Goal: Task Accomplishment & Management: Complete application form

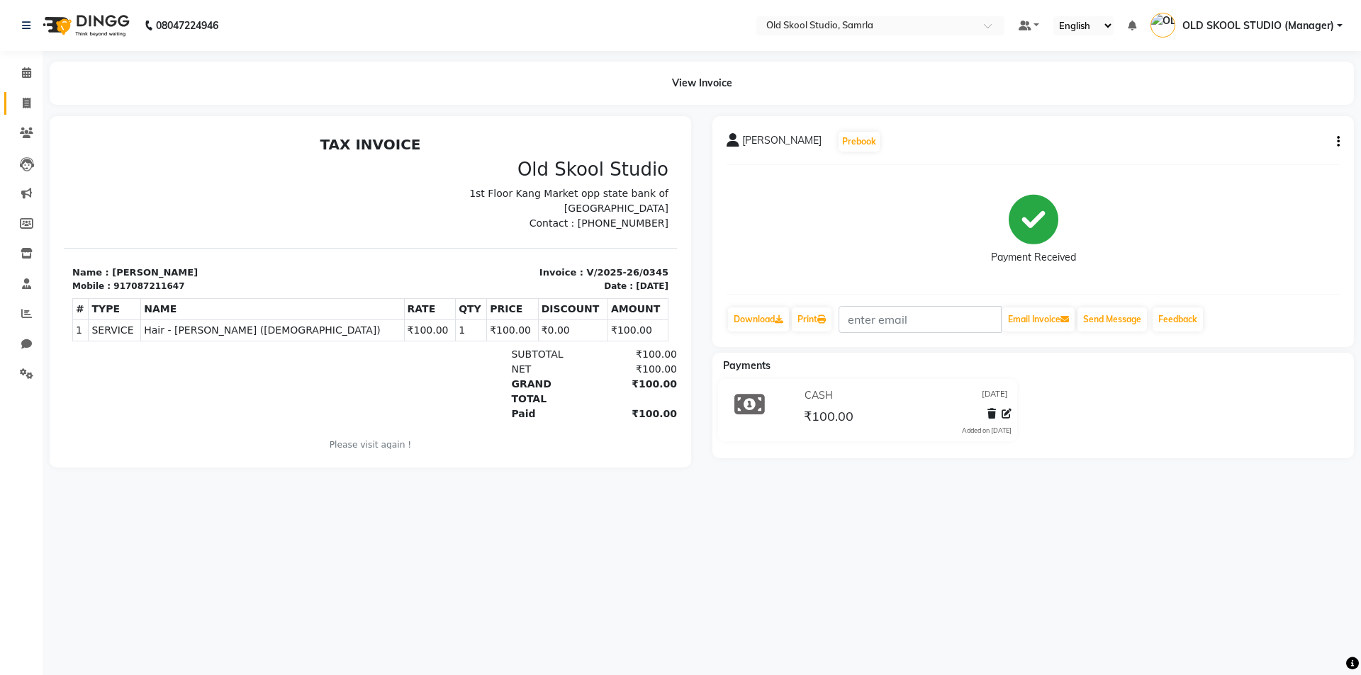
click at [27, 113] on link "Invoice" at bounding box center [21, 103] width 34 height 23
select select "service"
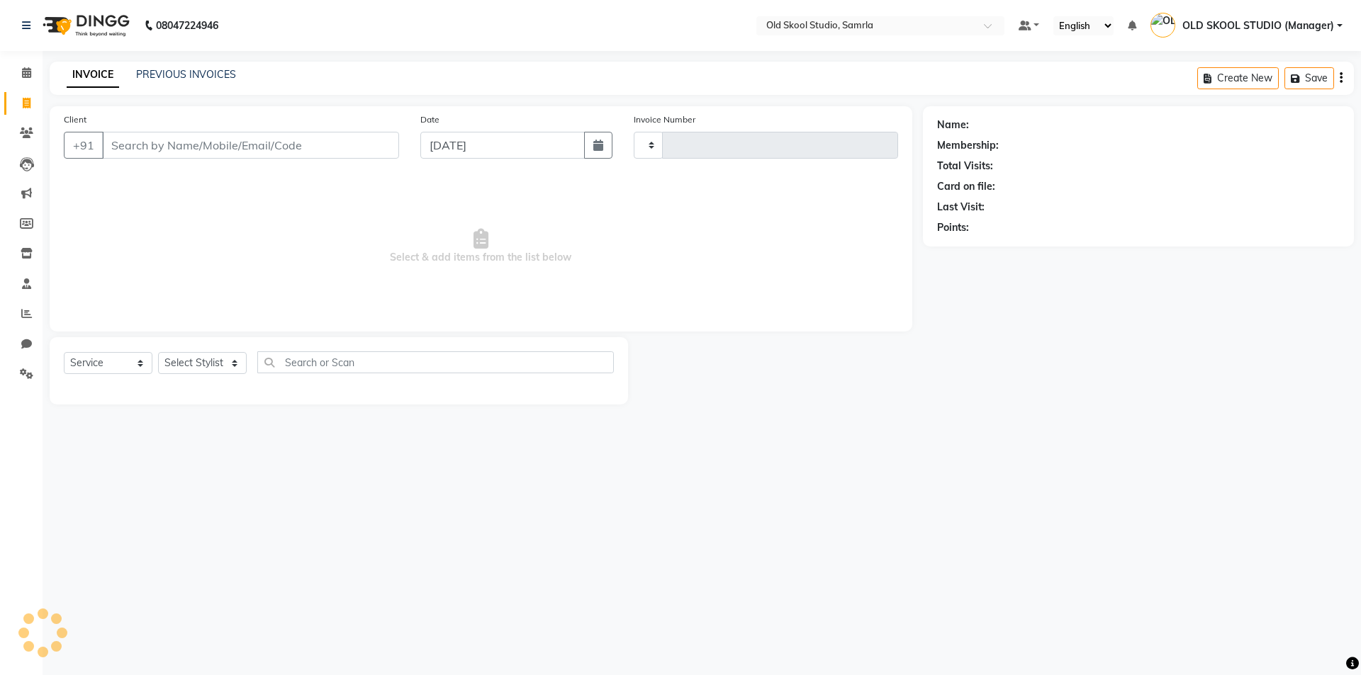
type input "0346"
select select "8041"
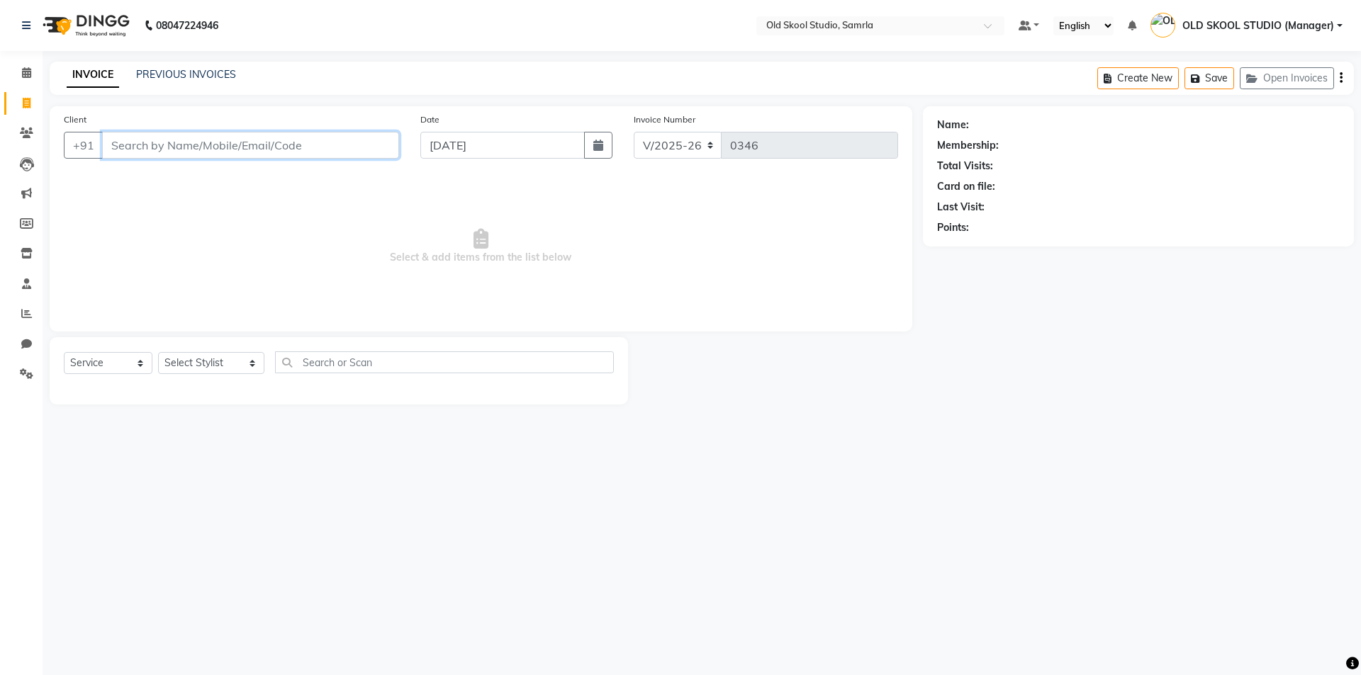
click at [360, 136] on input "Client" at bounding box center [250, 145] width 297 height 27
type input "6284706016"
click at [214, 359] on select "Select Stylist [PERSON_NAME] kiran [PERSON_NAME] [PERSON_NAME] OLD SKOOL STUDIO…" at bounding box center [211, 363] width 106 height 22
select select "85585"
click at [158, 352] on select "Select Stylist [PERSON_NAME] kiran [PERSON_NAME] [PERSON_NAME] OLD SKOOL STUDIO…" at bounding box center [211, 363] width 106 height 22
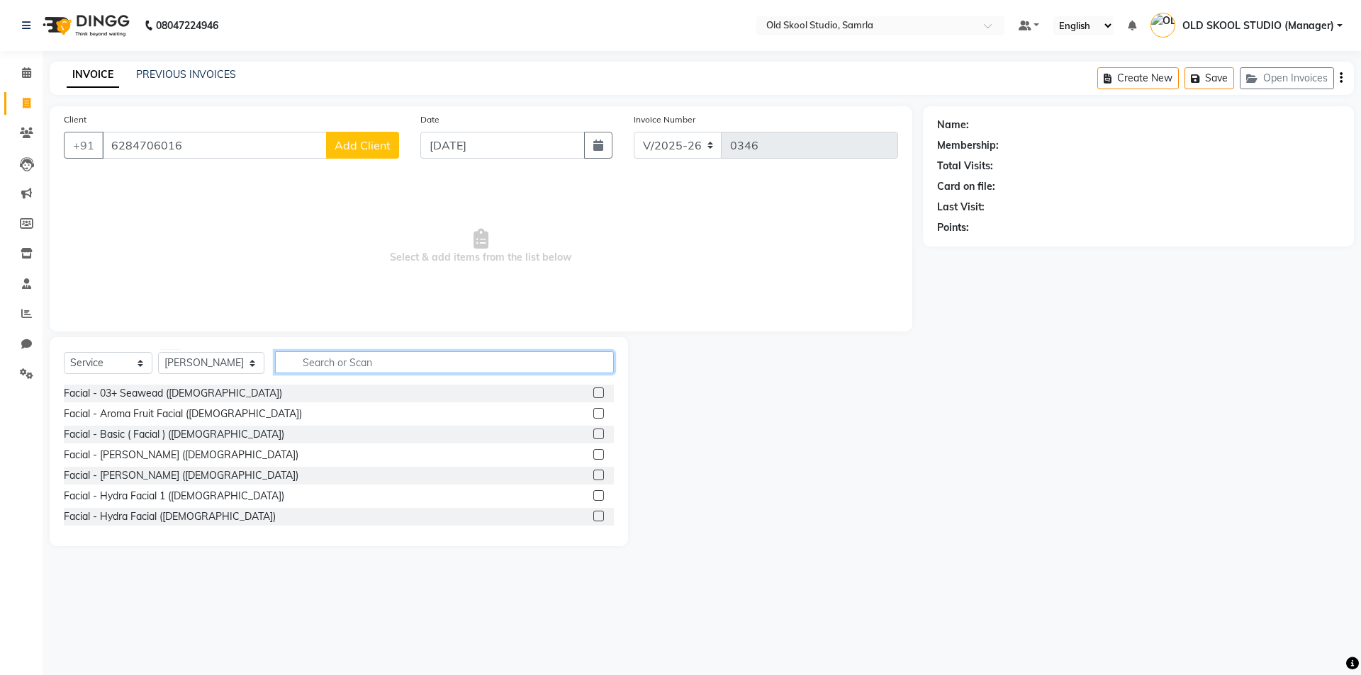
click at [381, 361] on input "text" at bounding box center [444, 363] width 339 height 22
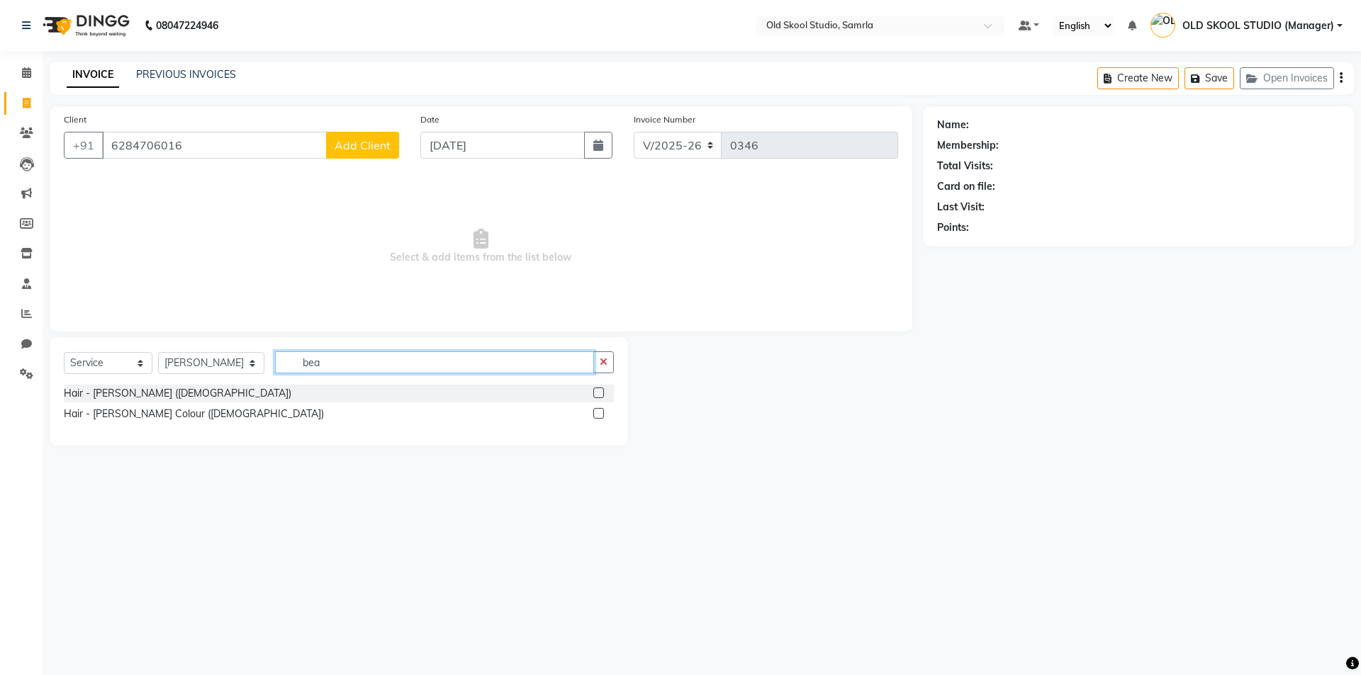
type input "bea"
click at [600, 391] on label at bounding box center [598, 393] width 11 height 11
click at [600, 391] on input "checkbox" at bounding box center [597, 393] width 9 height 9
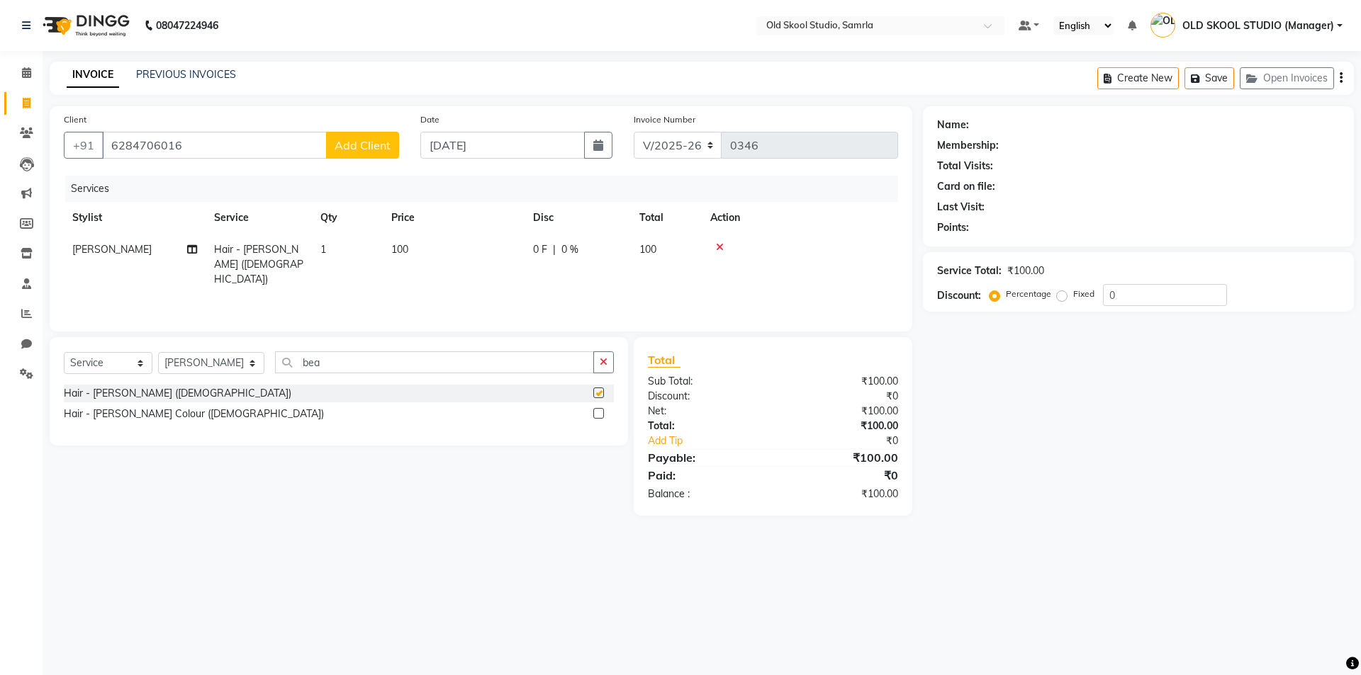
checkbox input "false"
click at [607, 357] on icon "button" at bounding box center [604, 362] width 8 height 10
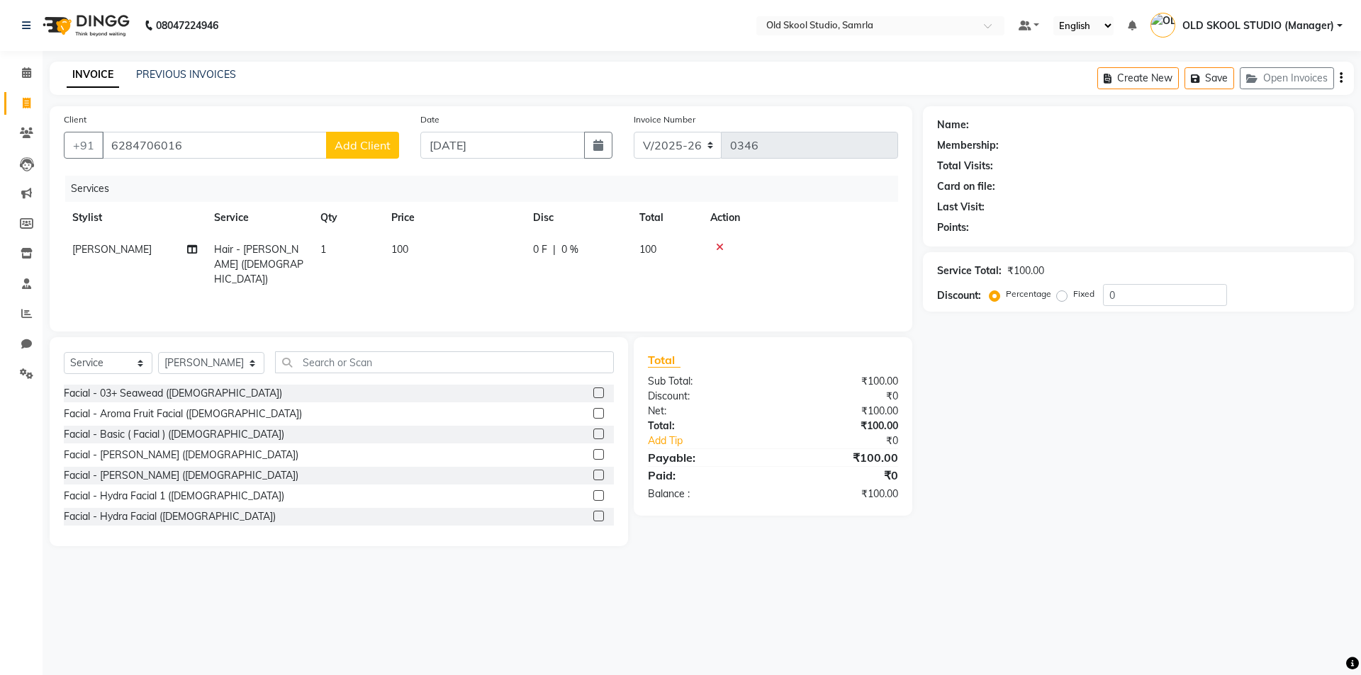
click at [722, 244] on icon at bounding box center [720, 247] width 8 height 10
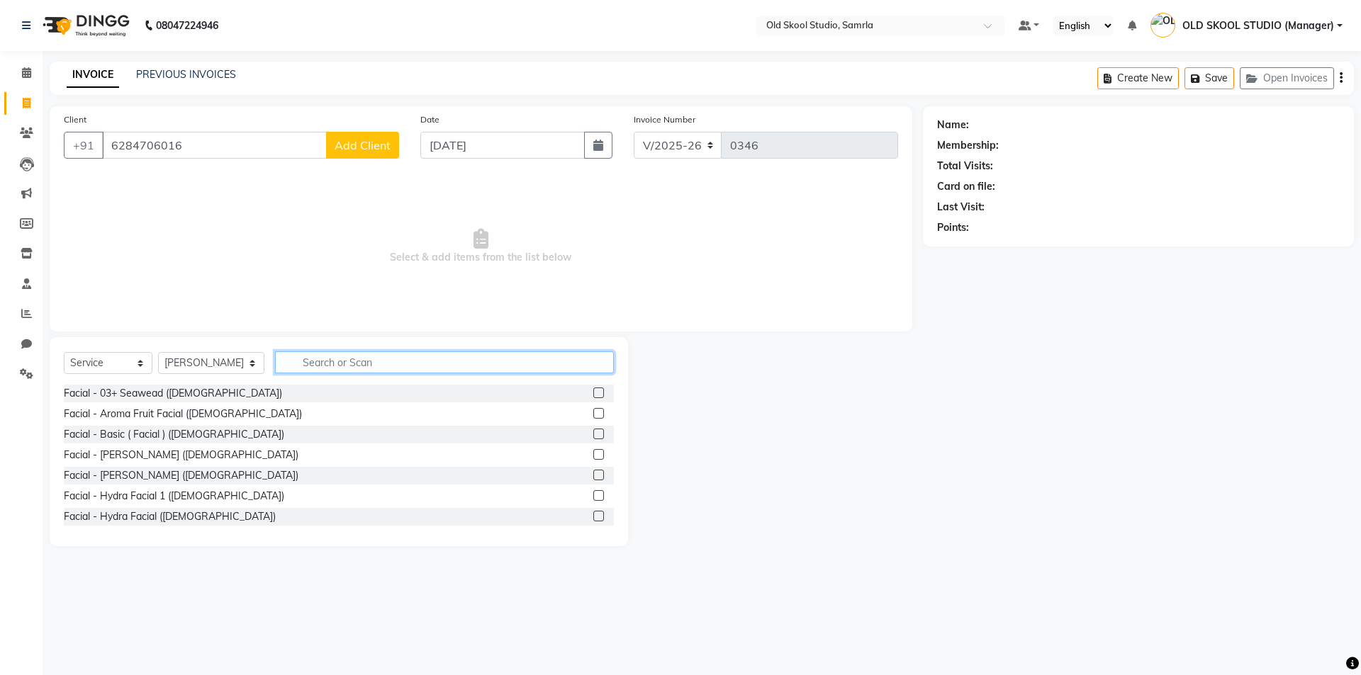
click at [524, 356] on input "text" at bounding box center [444, 363] width 339 height 22
type input "h"
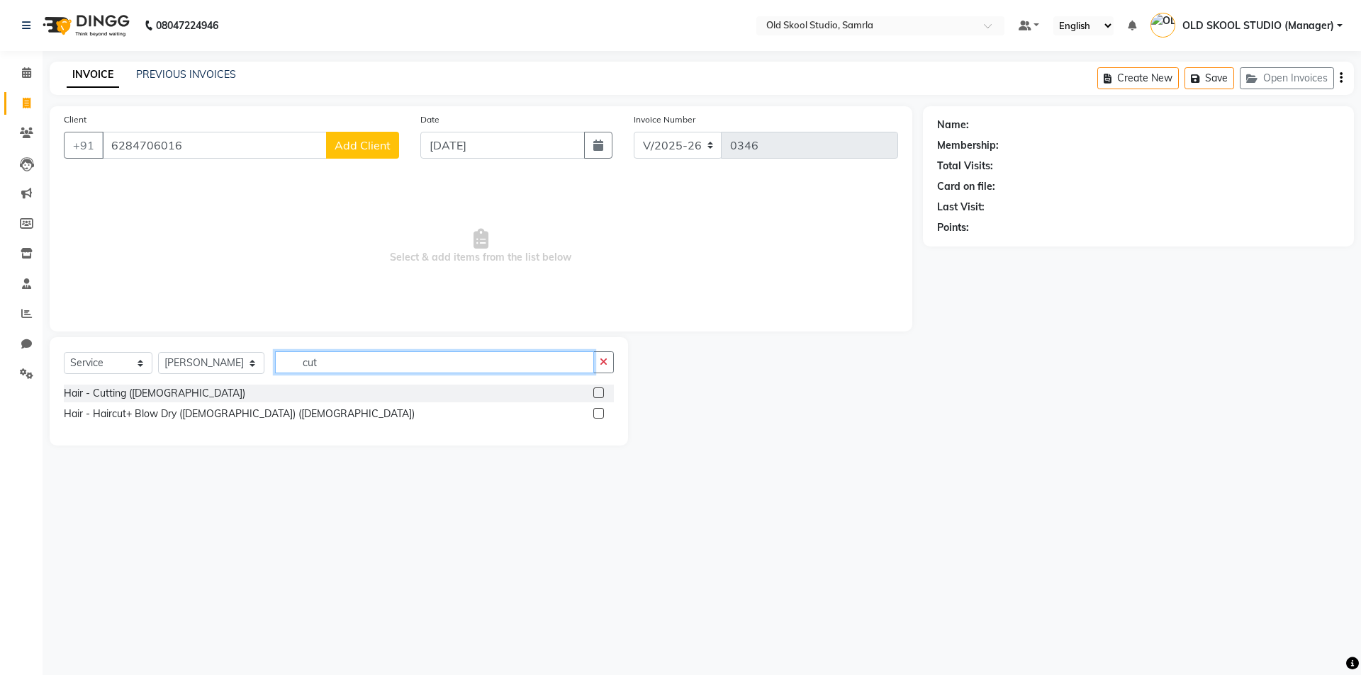
type input "cut"
click at [601, 391] on label at bounding box center [598, 393] width 11 height 11
click at [601, 391] on input "checkbox" at bounding box center [597, 393] width 9 height 9
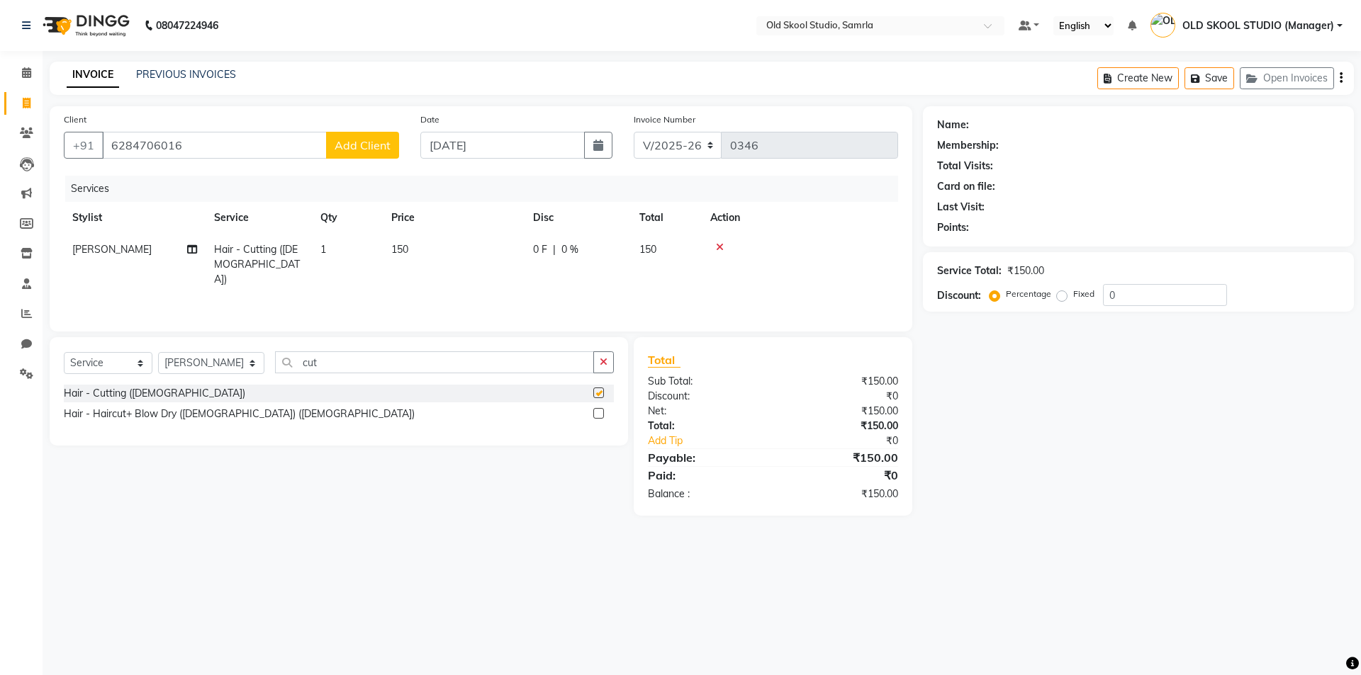
checkbox input "false"
click at [602, 362] on icon "button" at bounding box center [604, 362] width 8 height 10
type input "sty"
click at [597, 408] on label at bounding box center [598, 413] width 11 height 11
click at [597, 410] on input "checkbox" at bounding box center [597, 414] width 9 height 9
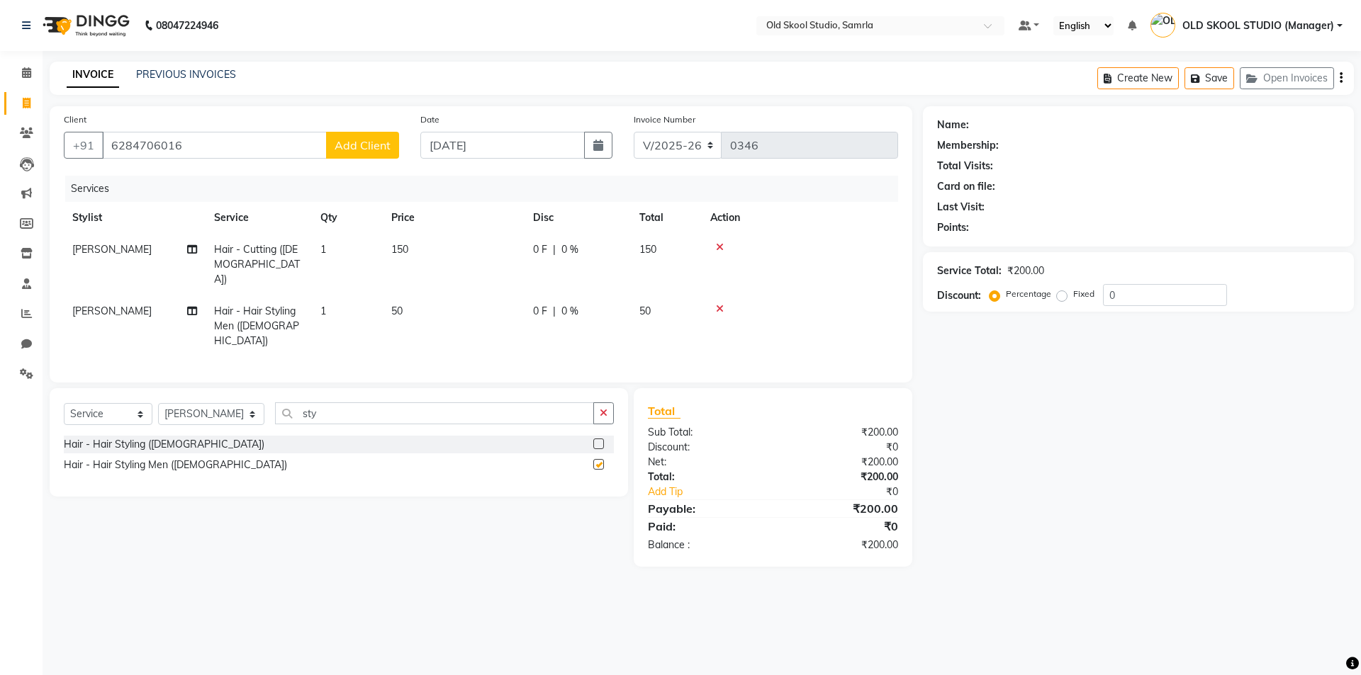
checkbox input "false"
click at [366, 140] on span "Add Client" at bounding box center [363, 145] width 56 height 14
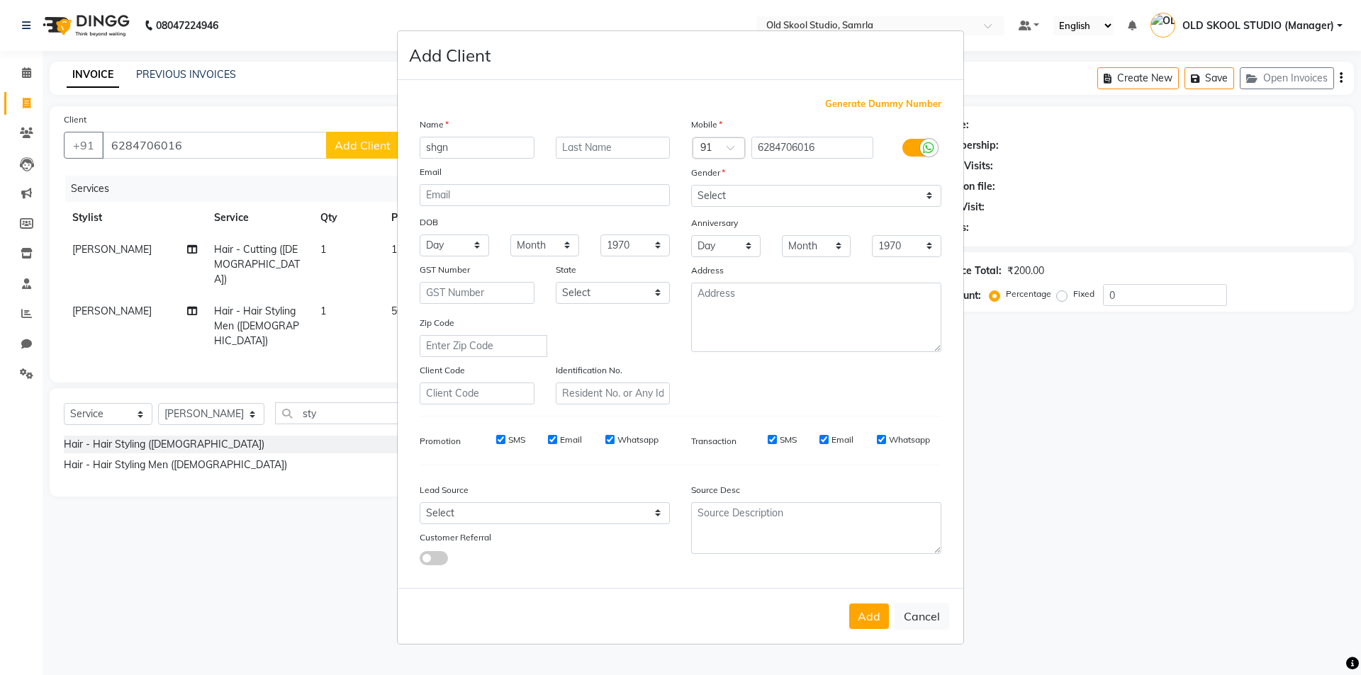
type input "shgn"
click at [179, 147] on ngb-modal-window "Add Client Generate Dummy Number Name shgn Email DOB Day 01 02 03 04 05 06 07 0…" at bounding box center [680, 337] width 1361 height 675
click at [717, 189] on select "Select [DEMOGRAPHIC_DATA] [DEMOGRAPHIC_DATA] Other Prefer Not To Say" at bounding box center [816, 196] width 250 height 22
select select "[DEMOGRAPHIC_DATA]"
click at [691, 185] on select "Select [DEMOGRAPHIC_DATA] [DEMOGRAPHIC_DATA] Other Prefer Not To Say" at bounding box center [816, 196] width 250 height 22
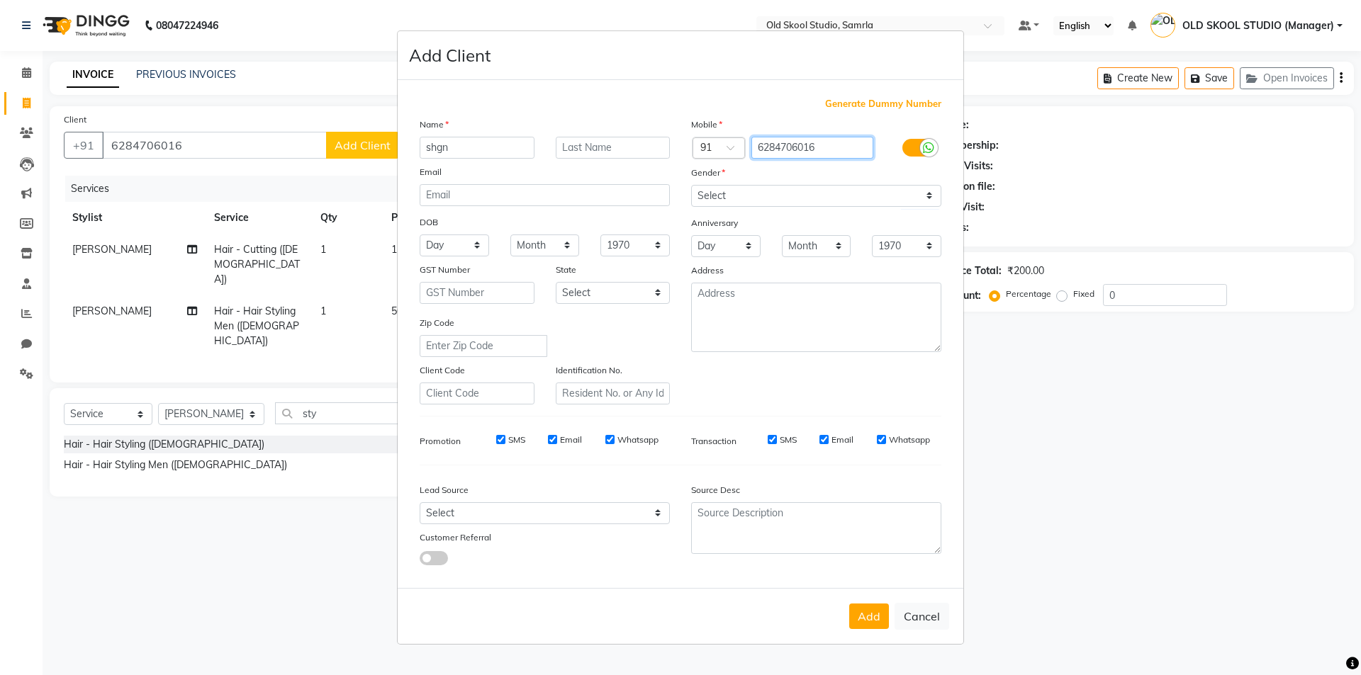
click at [764, 145] on input "6284706016" at bounding box center [812, 148] width 123 height 22
drag, startPoint x: 759, startPoint y: 146, endPoint x: 880, endPoint y: 144, distance: 120.5
click at [880, 144] on div "6284706016" at bounding box center [816, 148] width 136 height 23
click at [863, 610] on button "Add" at bounding box center [869, 617] width 40 height 26
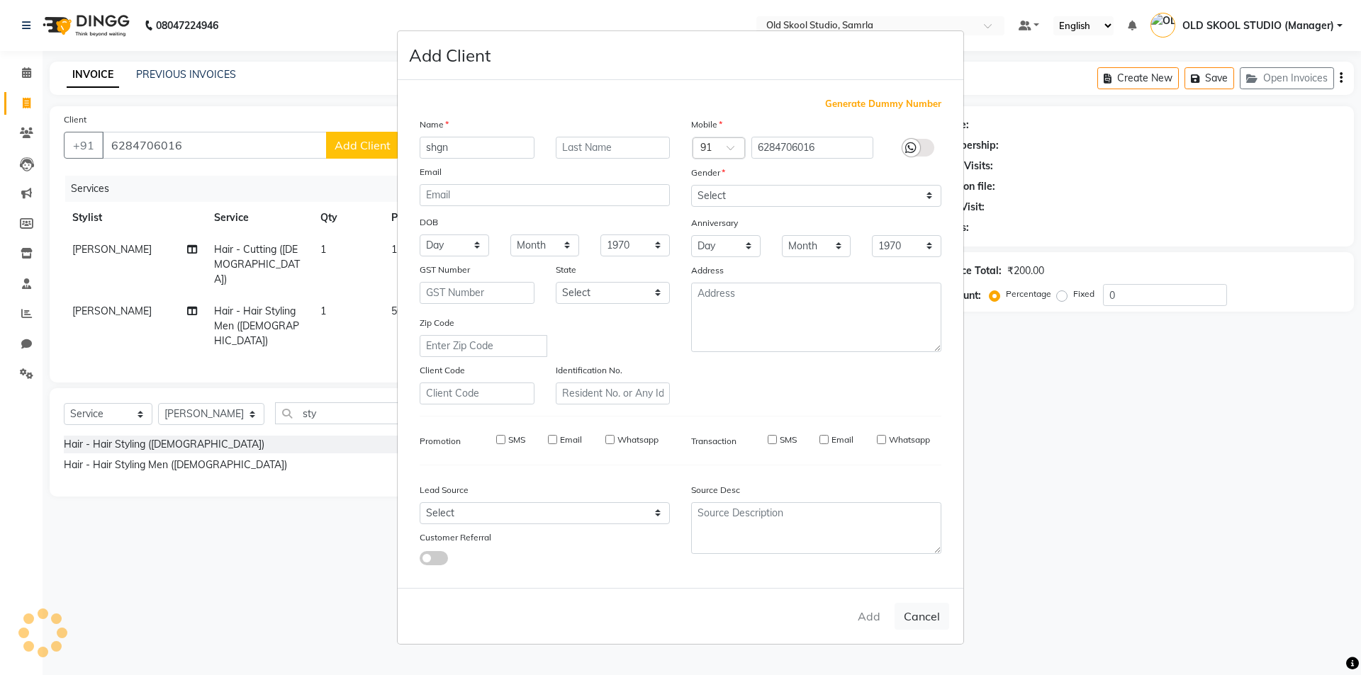
select select
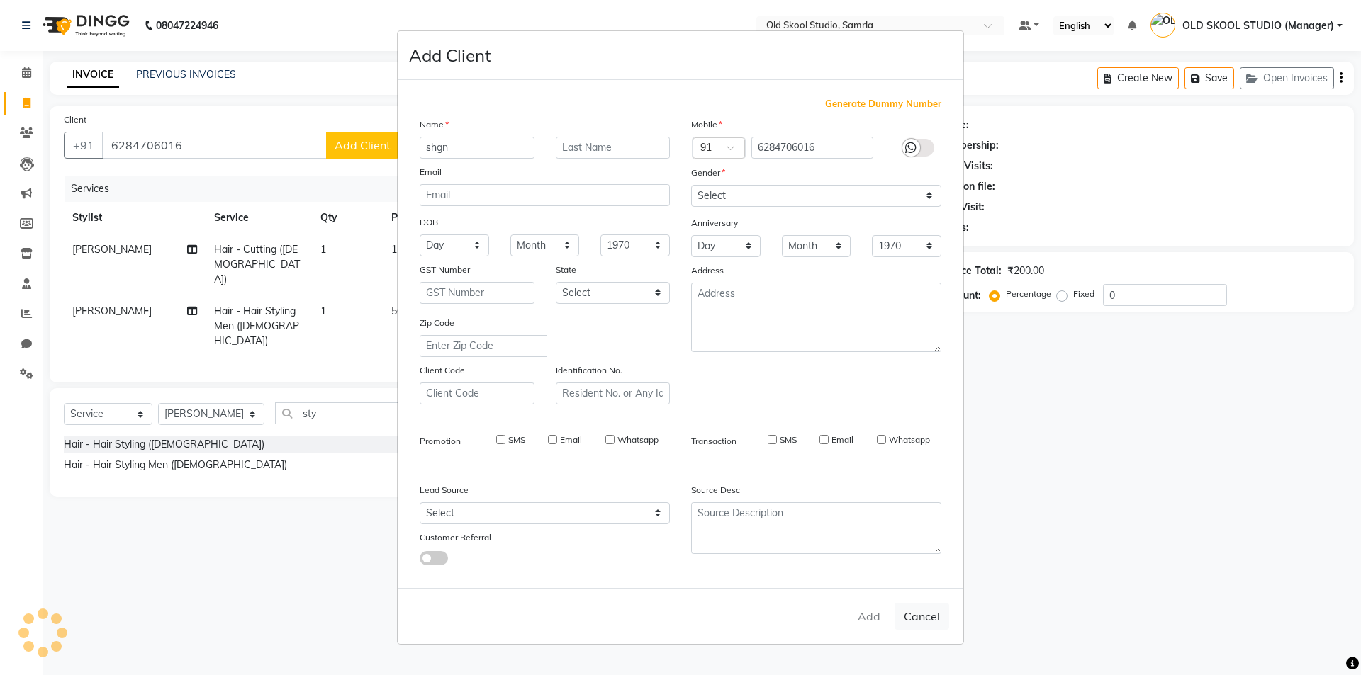
select select
checkbox input "false"
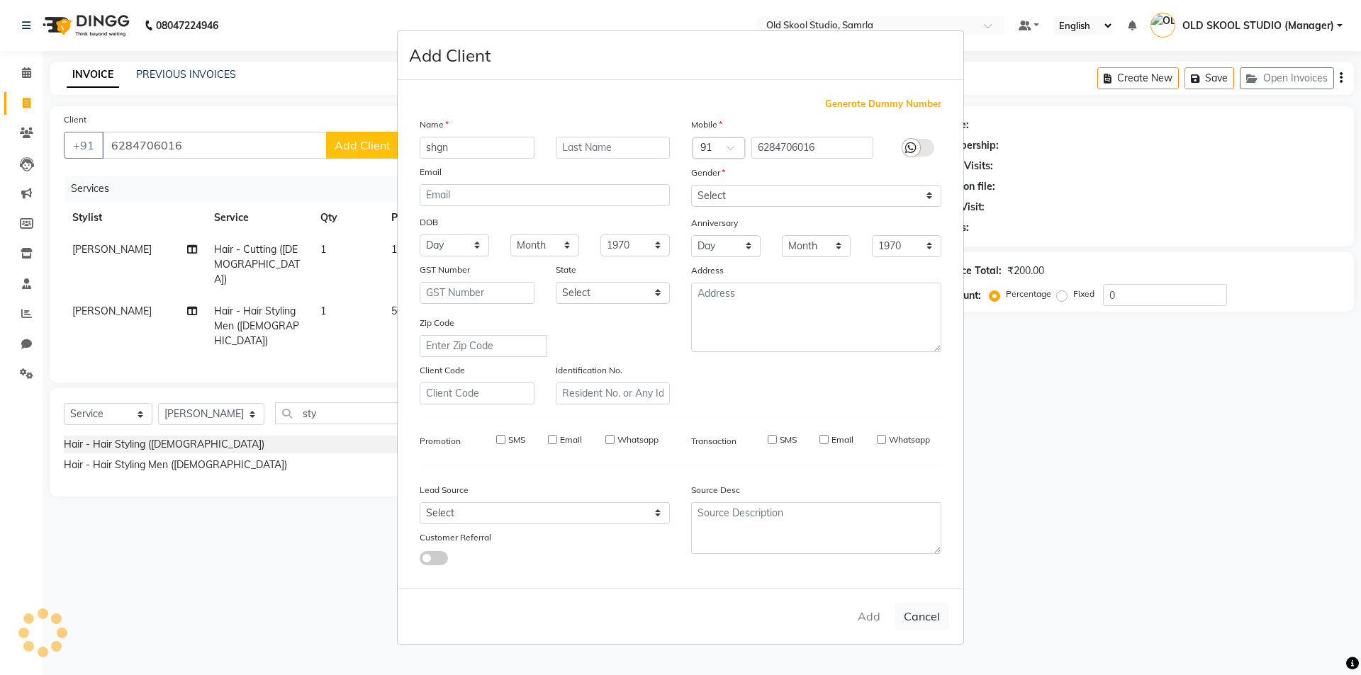
checkbox input "false"
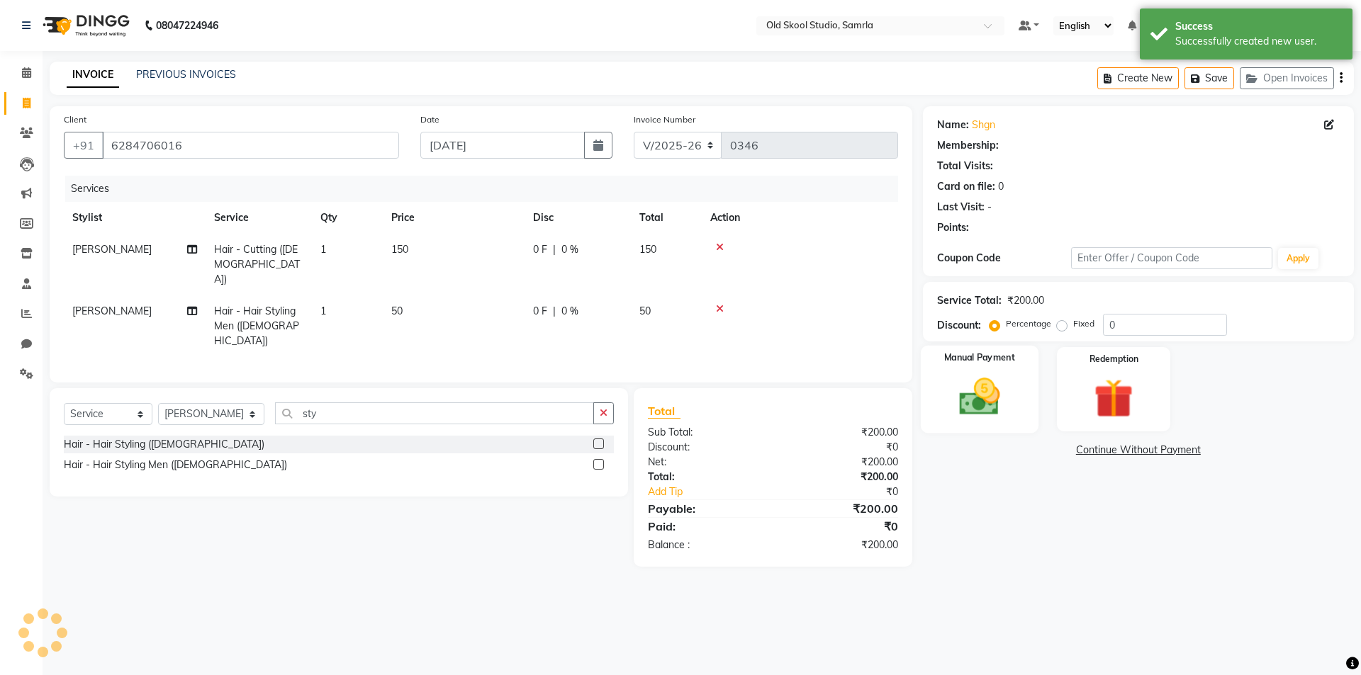
click at [979, 420] on img at bounding box center [979, 397] width 66 height 47
select select "1: Object"
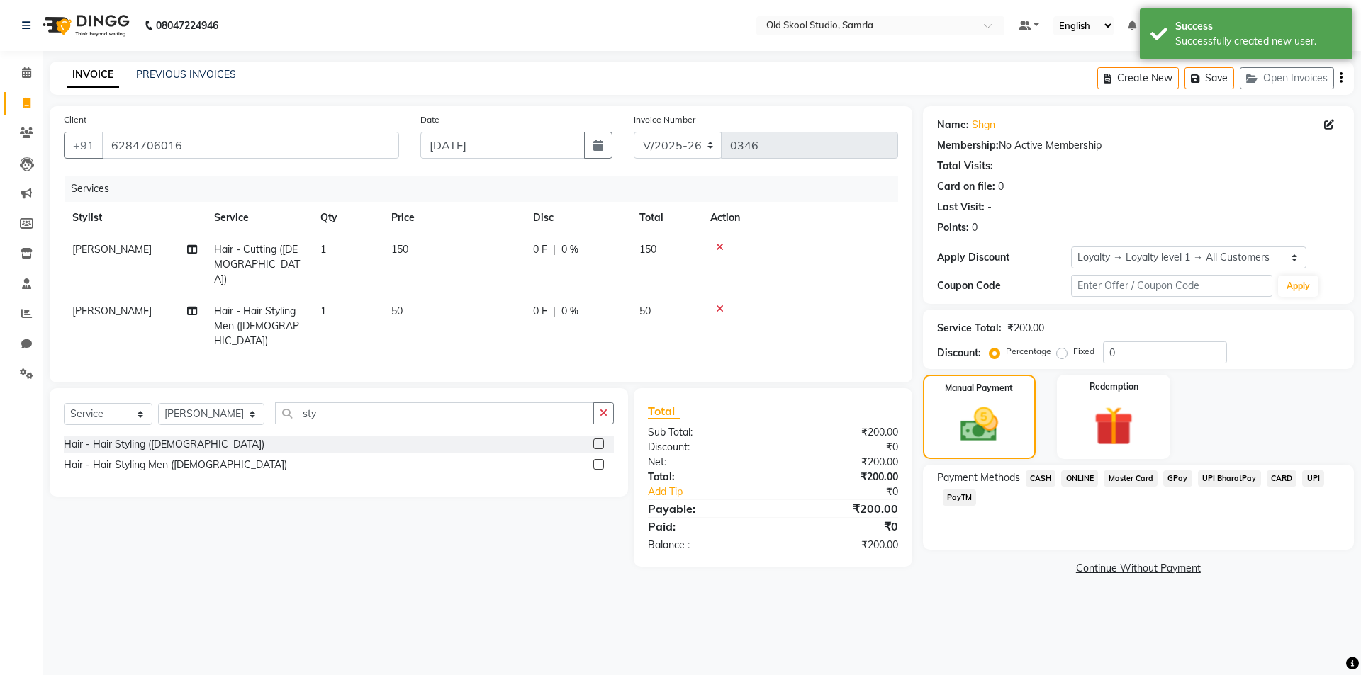
click at [1072, 479] on span "ONLINE" at bounding box center [1079, 479] width 37 height 16
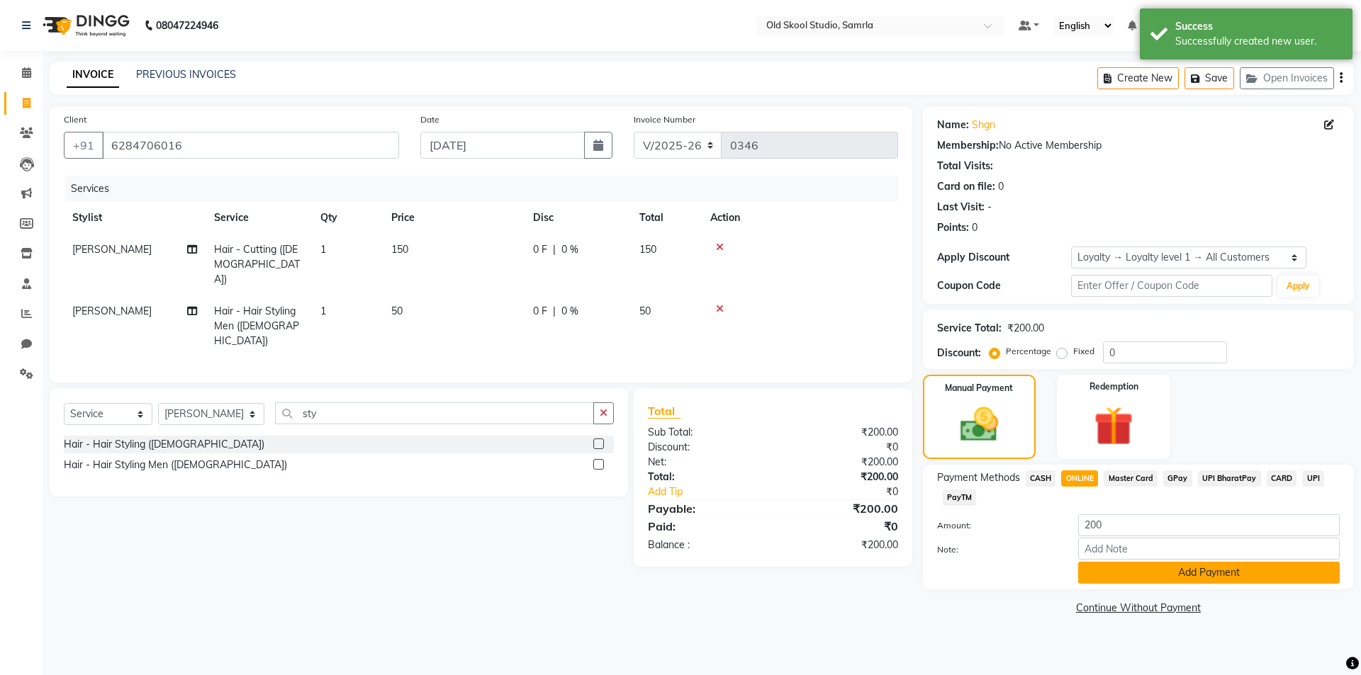
click at [1136, 580] on button "Add Payment" at bounding box center [1209, 573] width 262 height 22
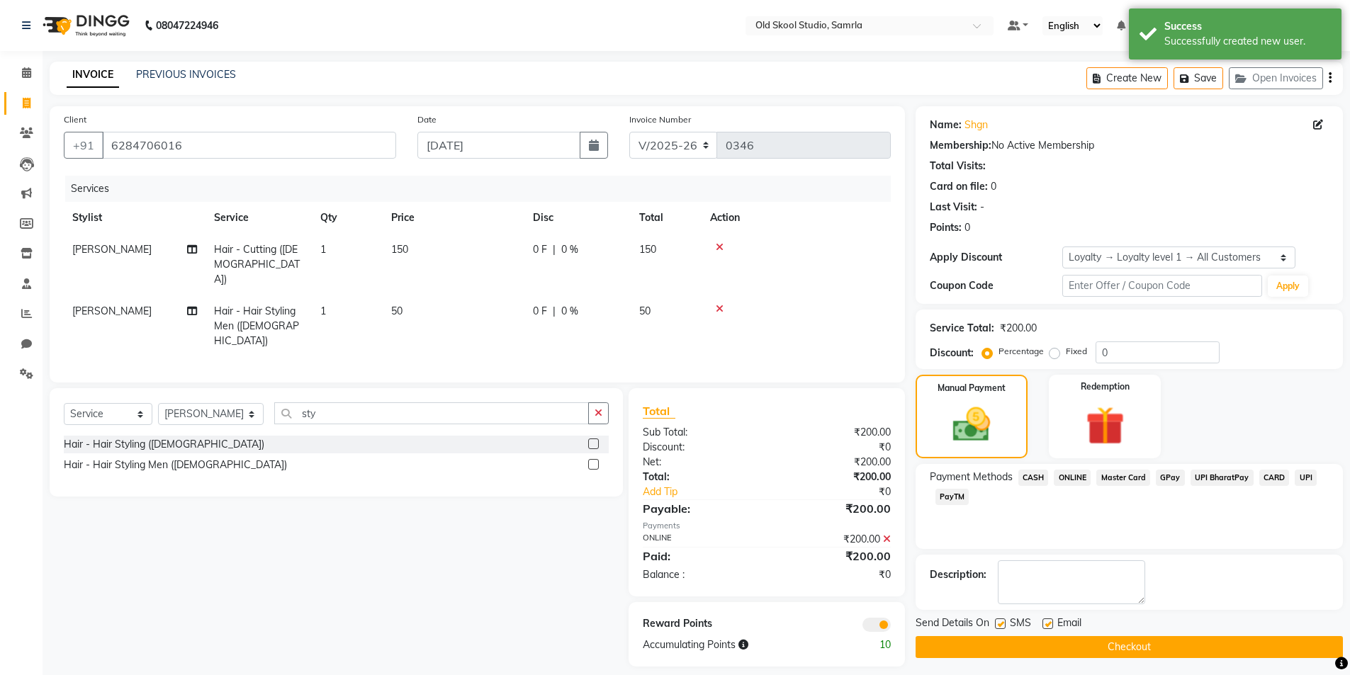
click at [1116, 646] on button "Checkout" at bounding box center [1129, 647] width 427 height 22
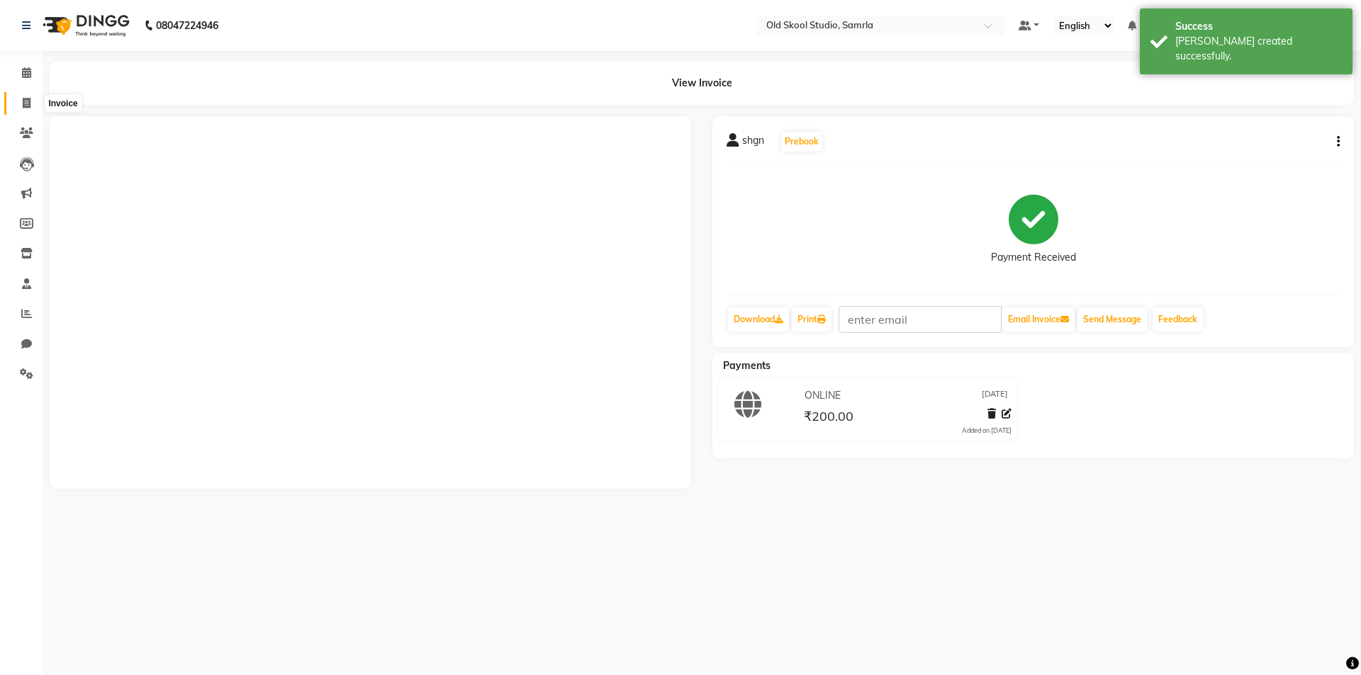
click at [26, 106] on icon at bounding box center [27, 103] width 8 height 11
select select "service"
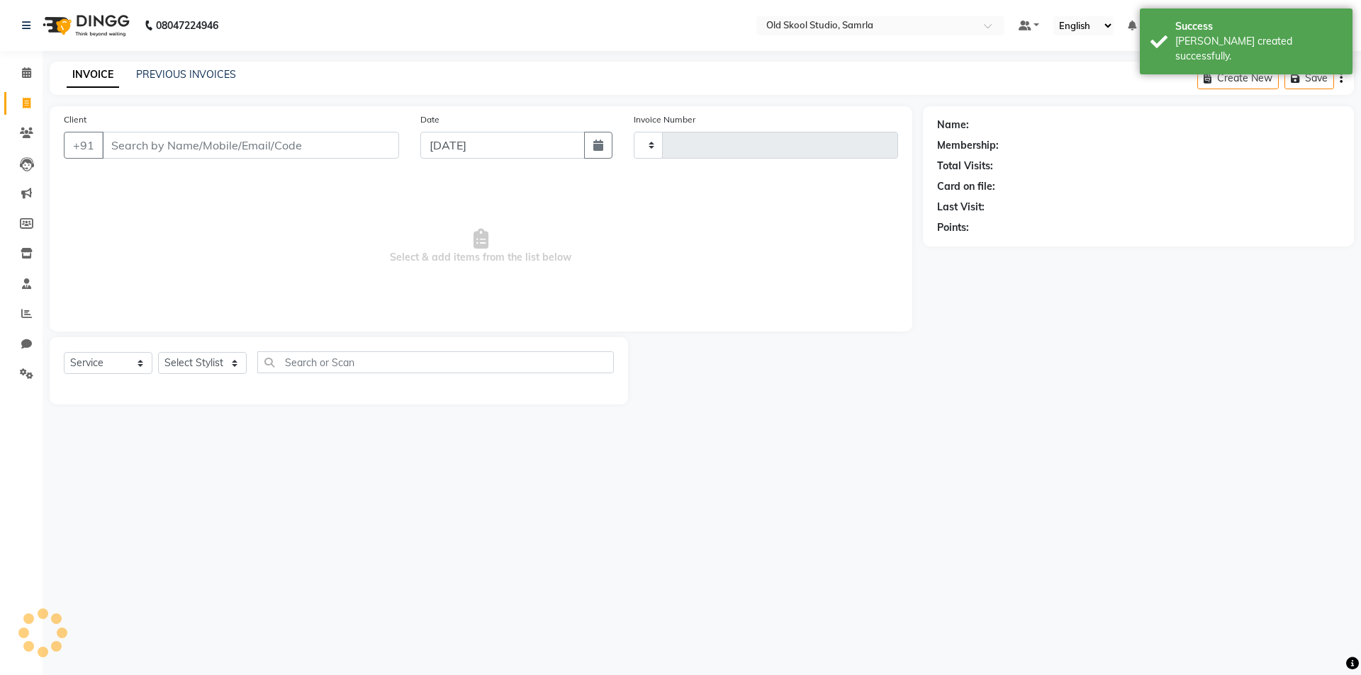
type input "0347"
select select "8041"
